Goal: Task Accomplishment & Management: Use online tool/utility

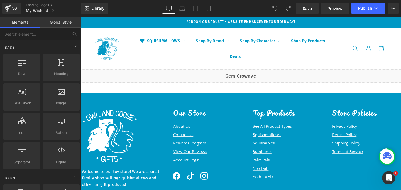
click at [62, 24] on link "Global Style" at bounding box center [60, 22] width 40 height 11
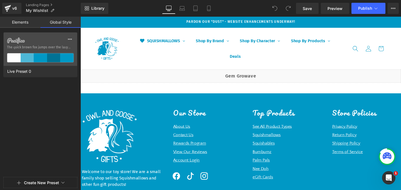
click at [20, 26] on link "Elements" at bounding box center [20, 22] width 40 height 11
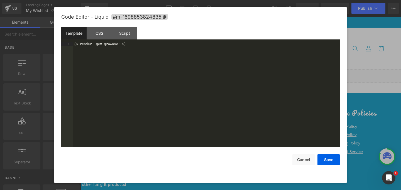
click at [255, 79] on div "Liquid" at bounding box center [248, 79] width 337 height 14
click at [302, 160] on button "Cancel" at bounding box center [303, 160] width 22 height 11
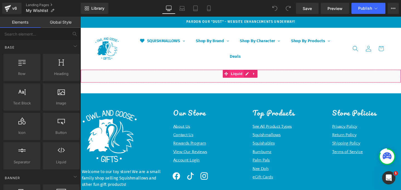
click at [248, 76] on span "Liquid" at bounding box center [244, 77] width 15 height 8
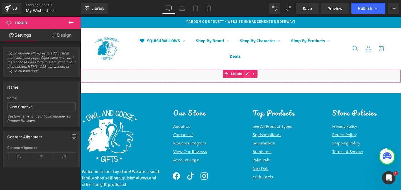
click at [256, 79] on div "Liquid" at bounding box center [248, 79] width 337 height 14
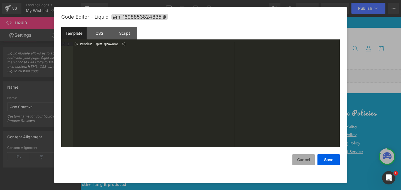
click at [298, 163] on button "Cancel" at bounding box center [303, 160] width 22 height 11
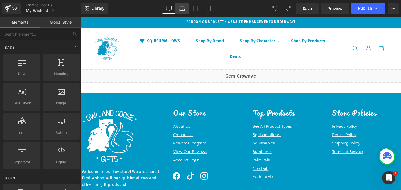
click at [185, 12] on link "Laptop" at bounding box center [181, 8] width 13 height 11
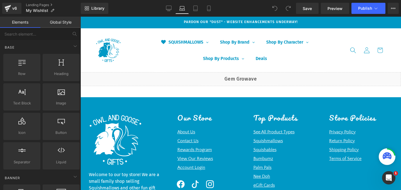
scroll to position [56, 0]
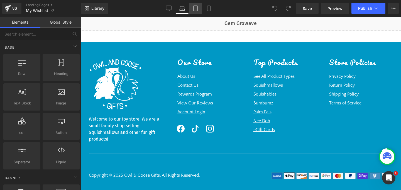
click at [193, 11] on link "Tablet" at bounding box center [195, 8] width 13 height 11
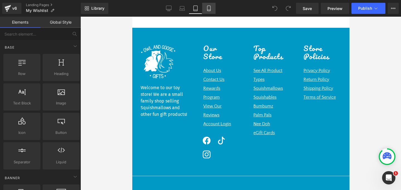
click at [208, 9] on icon at bounding box center [209, 9] width 6 height 6
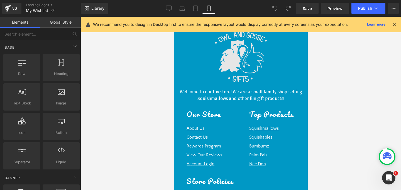
scroll to position [87, 0]
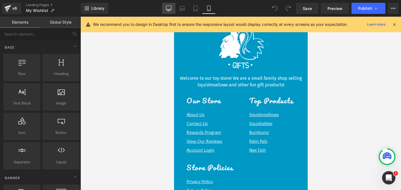
click at [168, 3] on link "Desktop" at bounding box center [168, 8] width 13 height 11
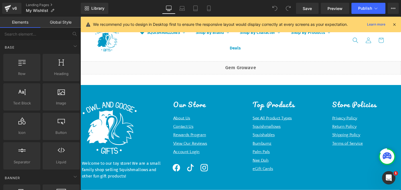
scroll to position [13, 0]
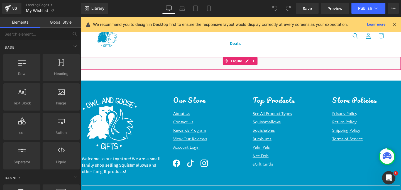
click at [305, 59] on div "Liquid" at bounding box center [248, 66] width 337 height 14
